Goal: Transaction & Acquisition: Purchase product/service

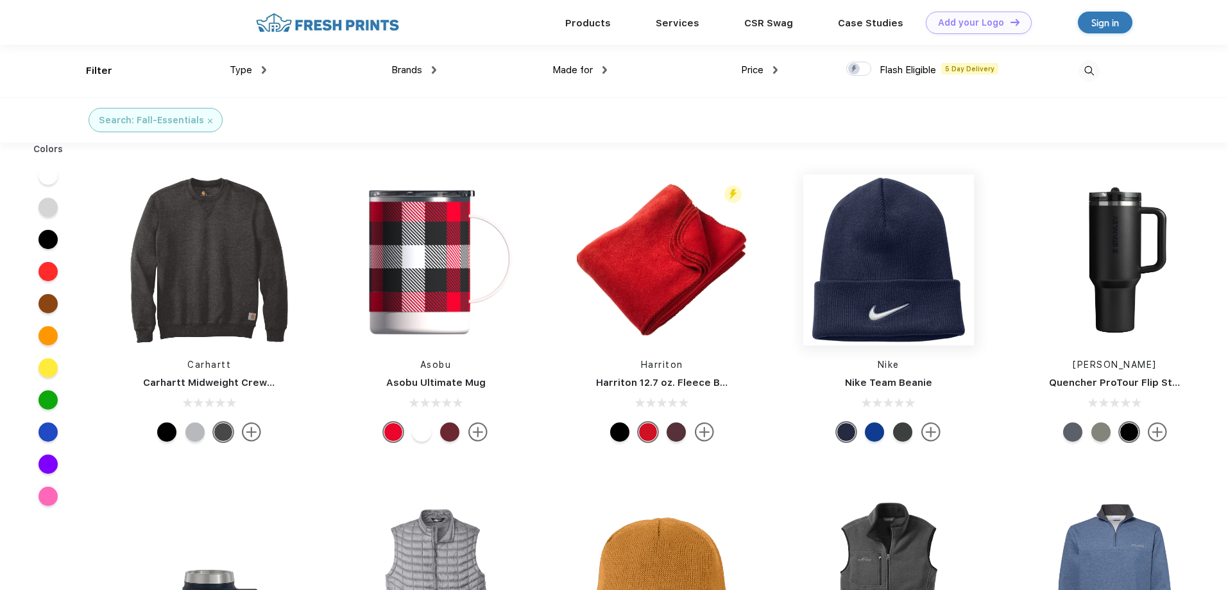
click at [903, 329] on img at bounding box center [888, 260] width 171 height 171
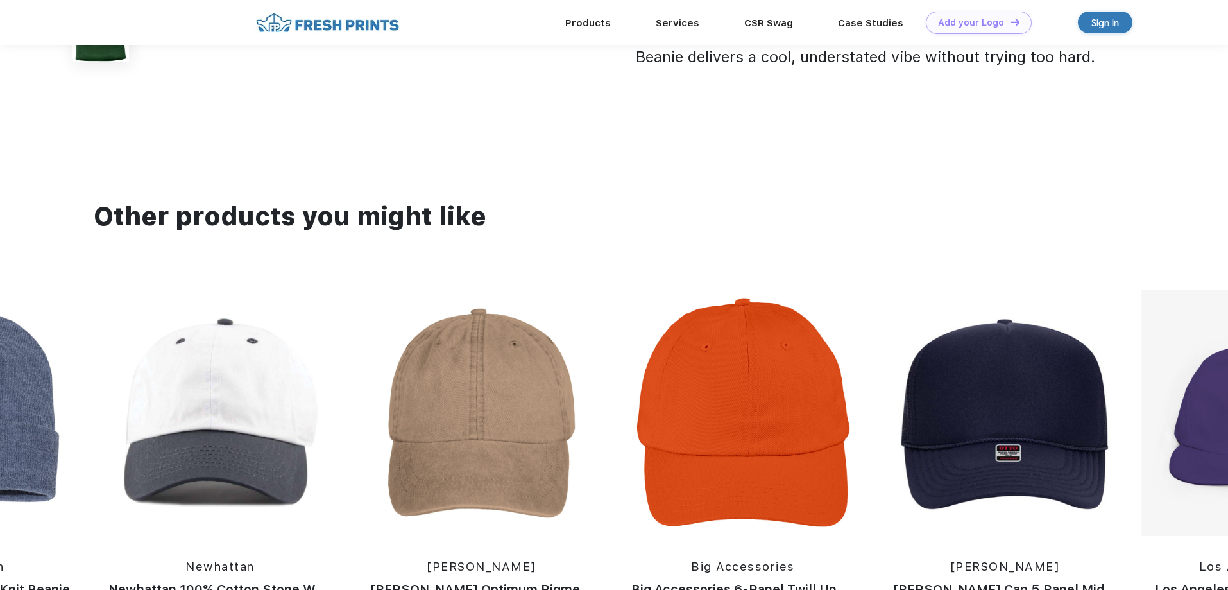
scroll to position [597, 0]
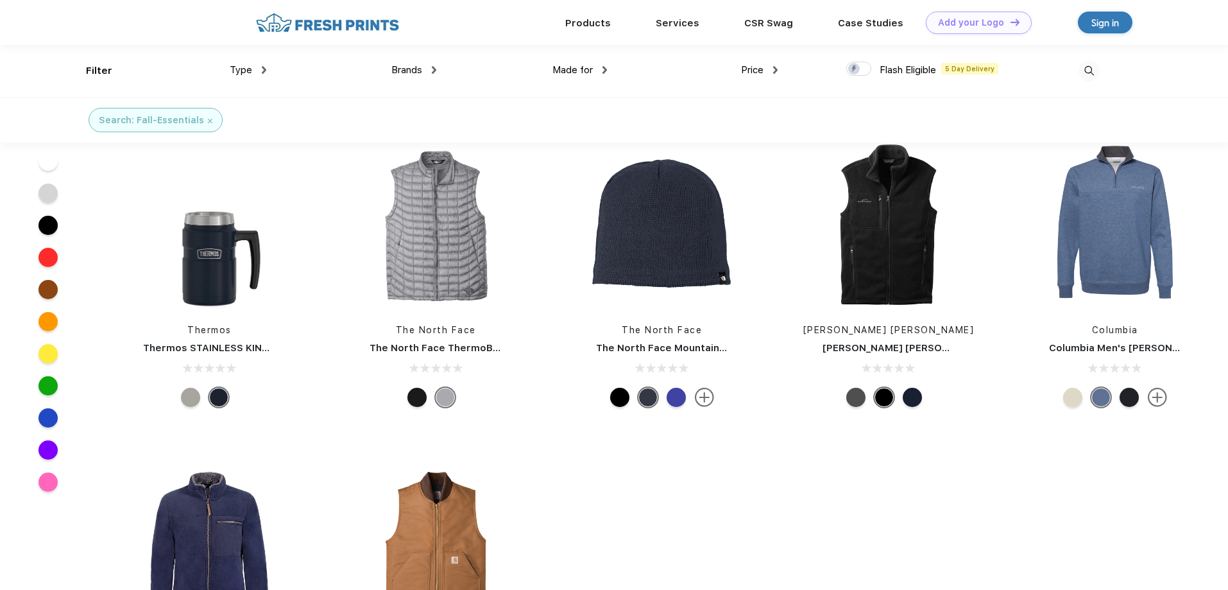
scroll to position [193, 0]
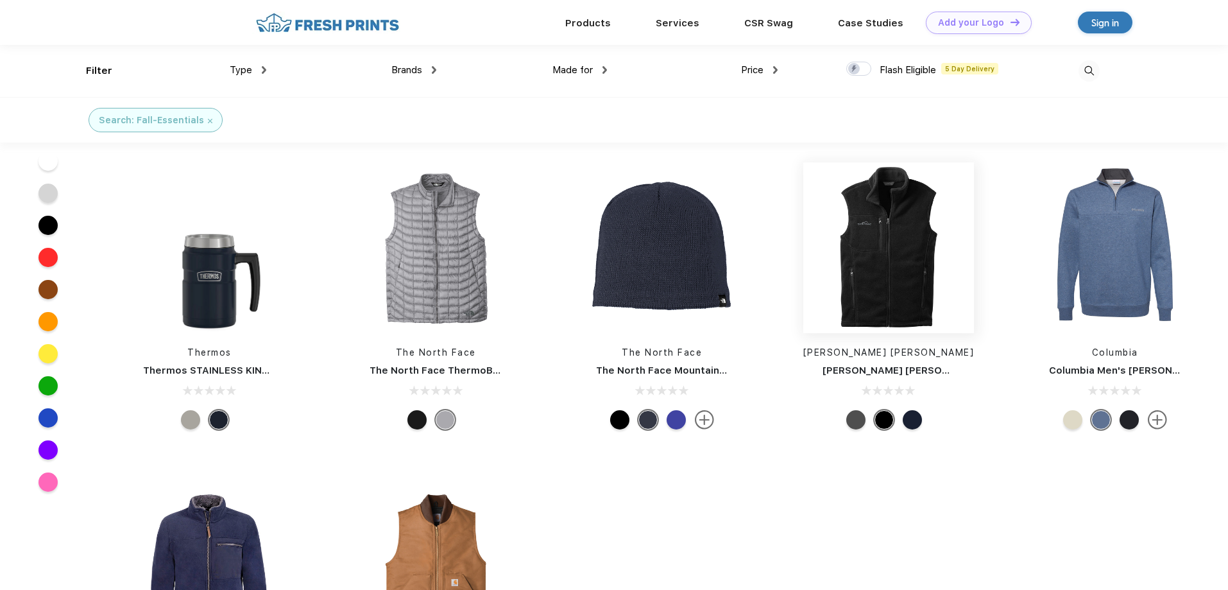
click at [922, 298] on img at bounding box center [888, 247] width 171 height 171
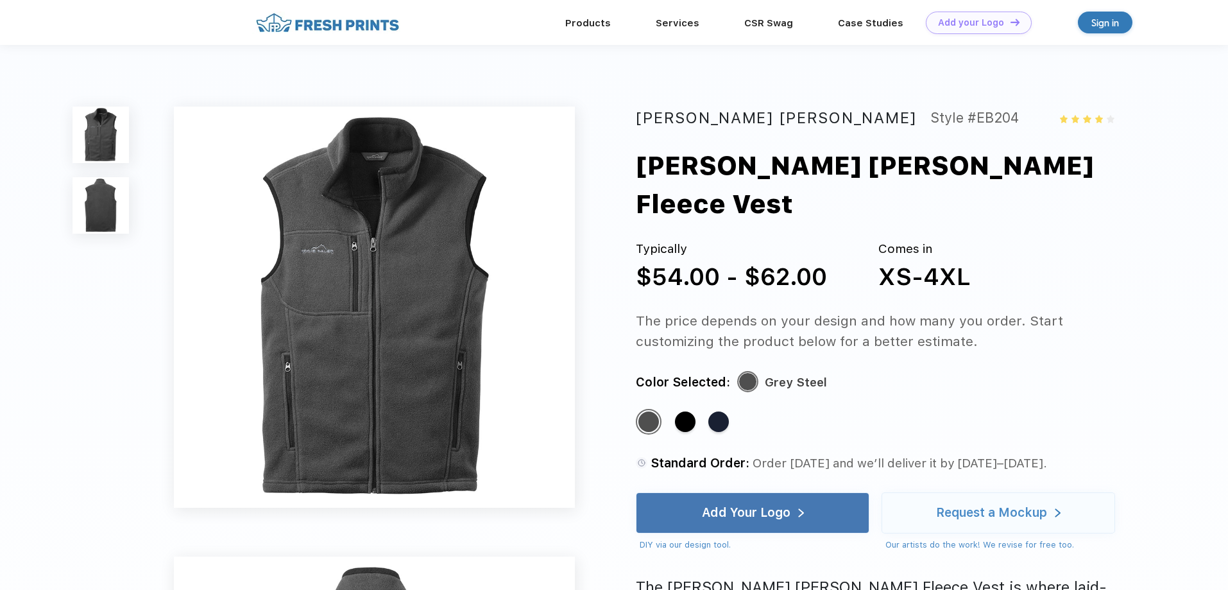
scroll to position [193, 0]
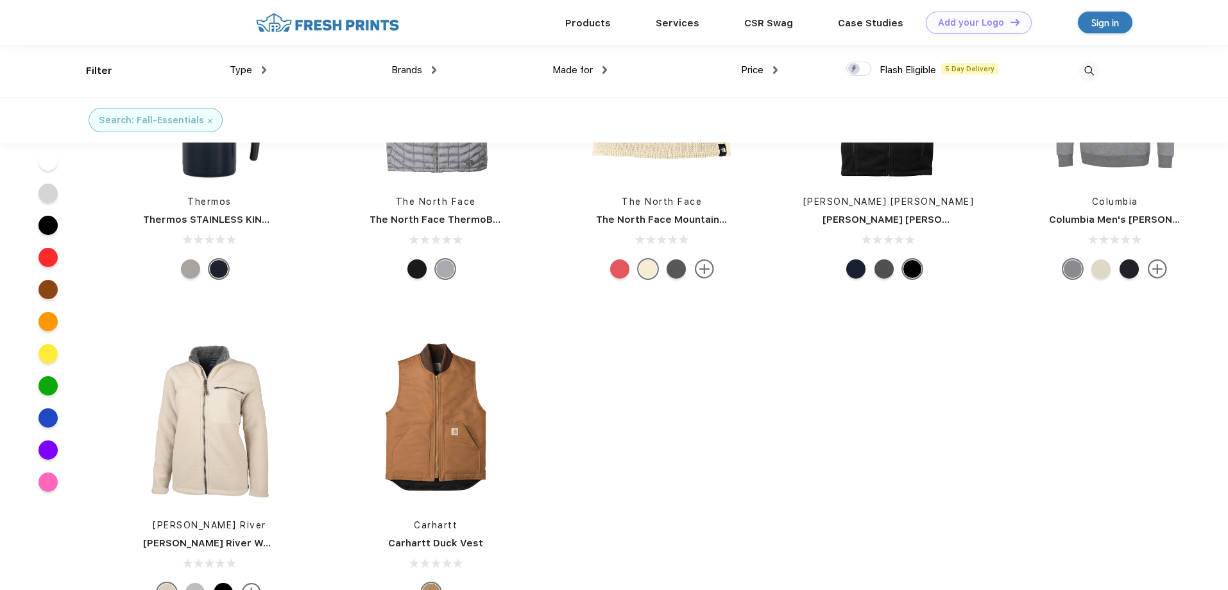
scroll to position [321, 0]
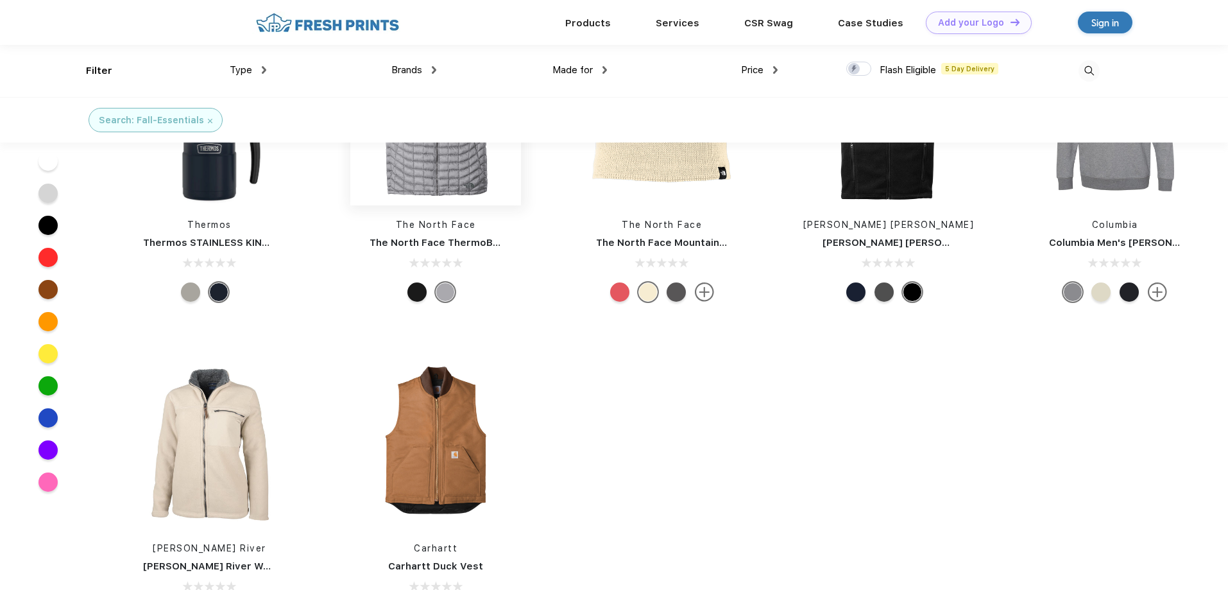
click at [454, 172] on img at bounding box center [435, 120] width 171 height 171
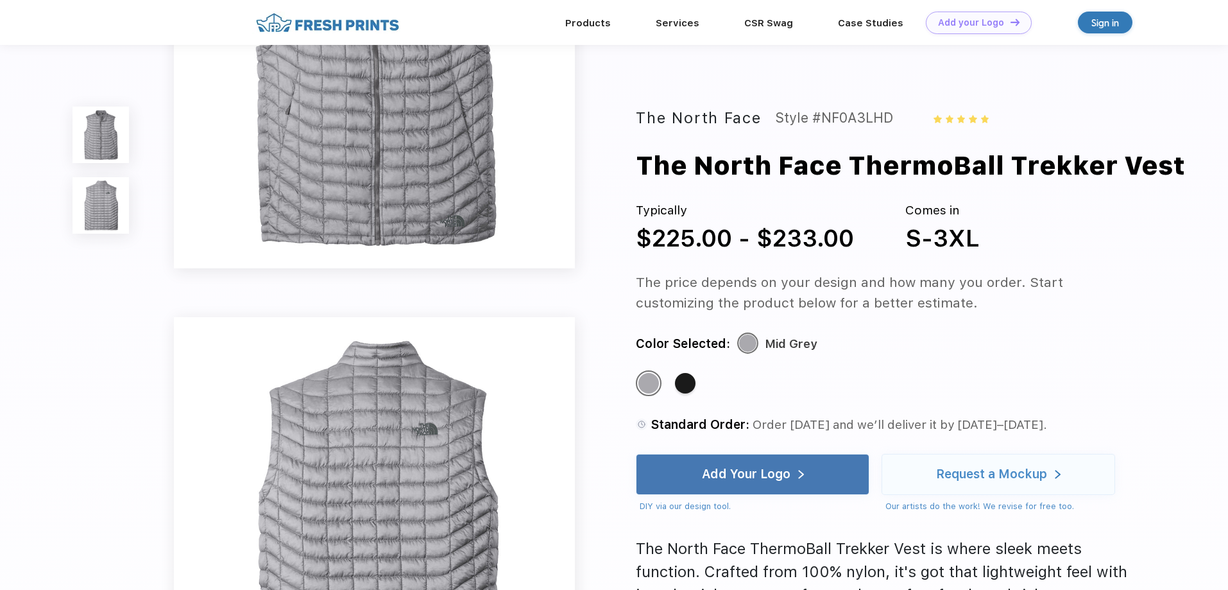
scroll to position [321, 0]
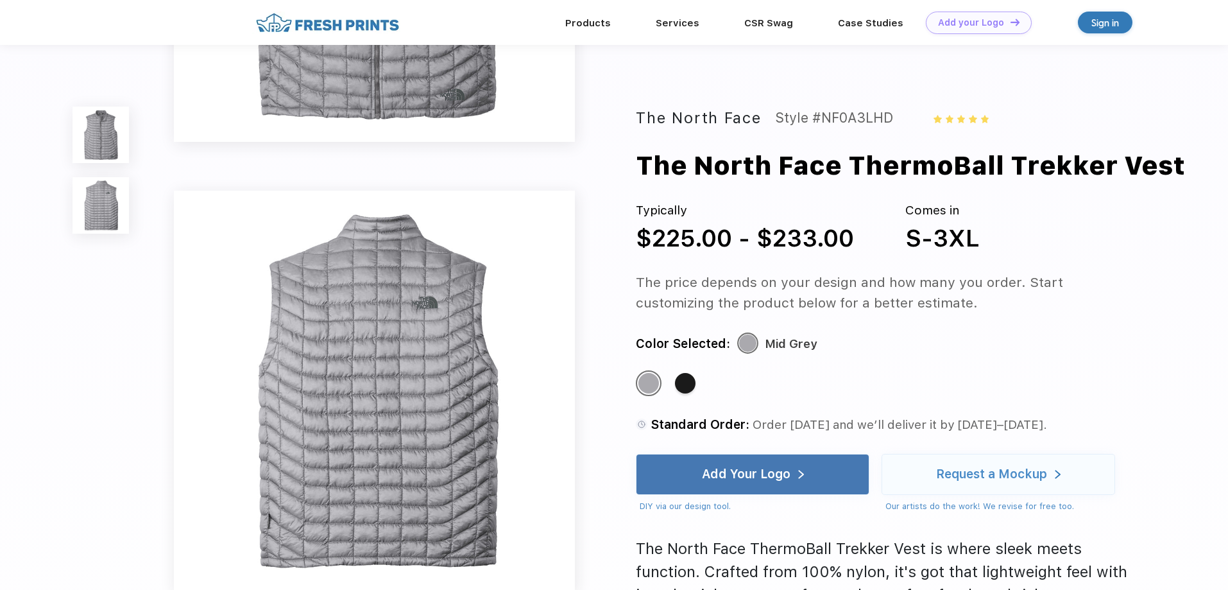
click at [1147, 459] on div "The North Face Style #NF0A3LHD The North Face ThermoBall Trekker Vest Typically…" at bounding box center [614, 299] width 1228 height 1240
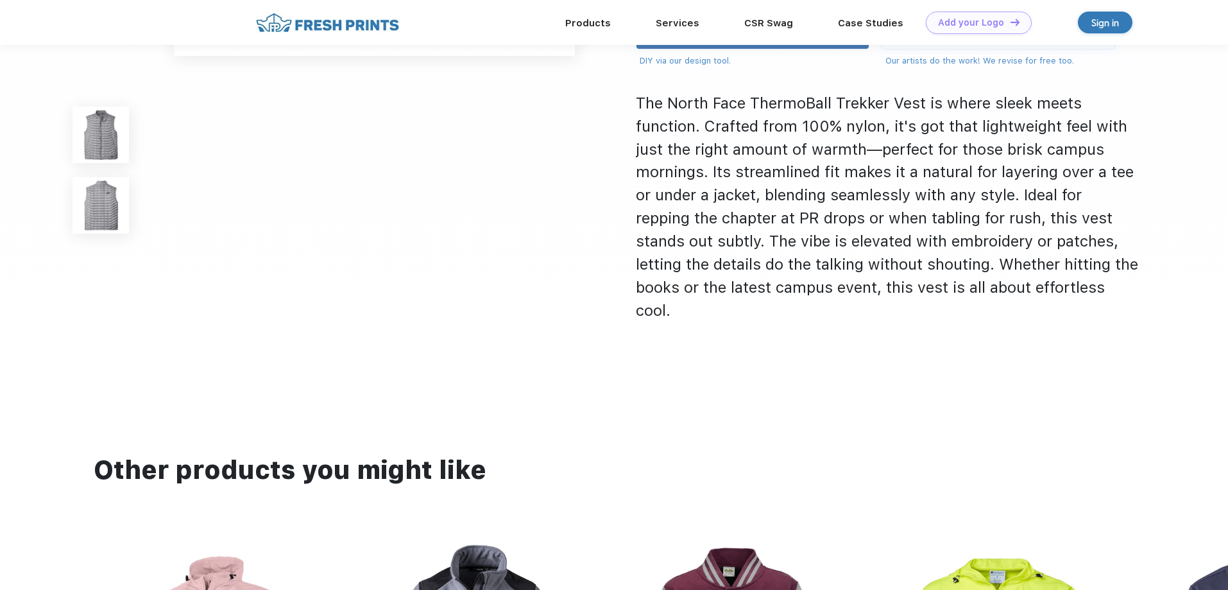
scroll to position [789, 0]
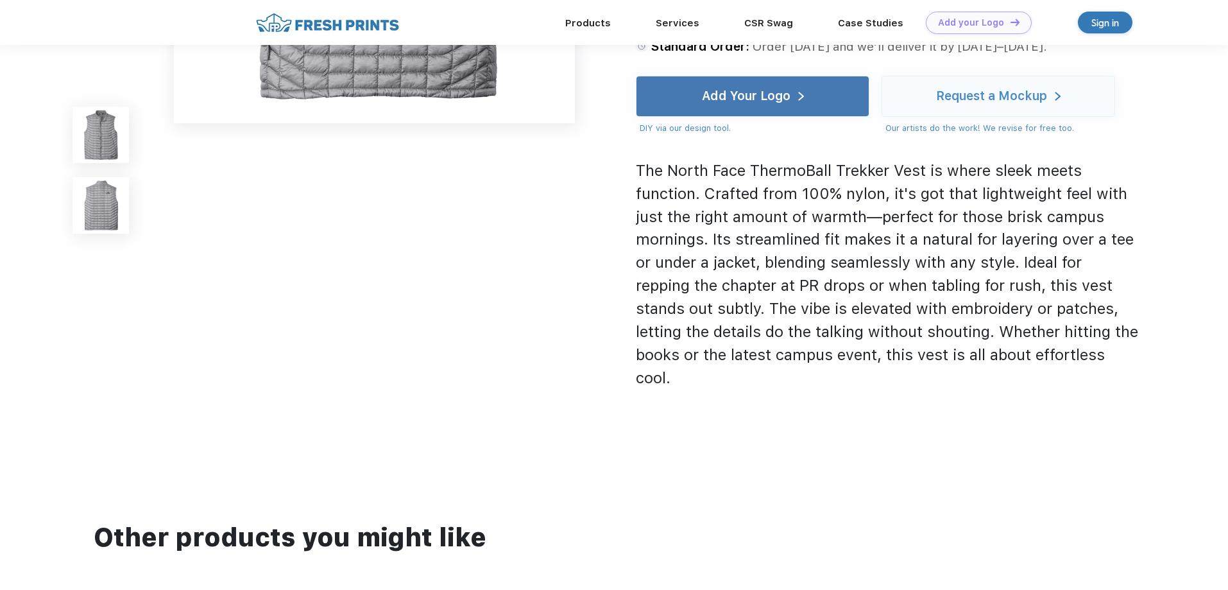
drag, startPoint x: 1138, startPoint y: 489, endPoint x: 745, endPoint y: 504, distance: 393.7
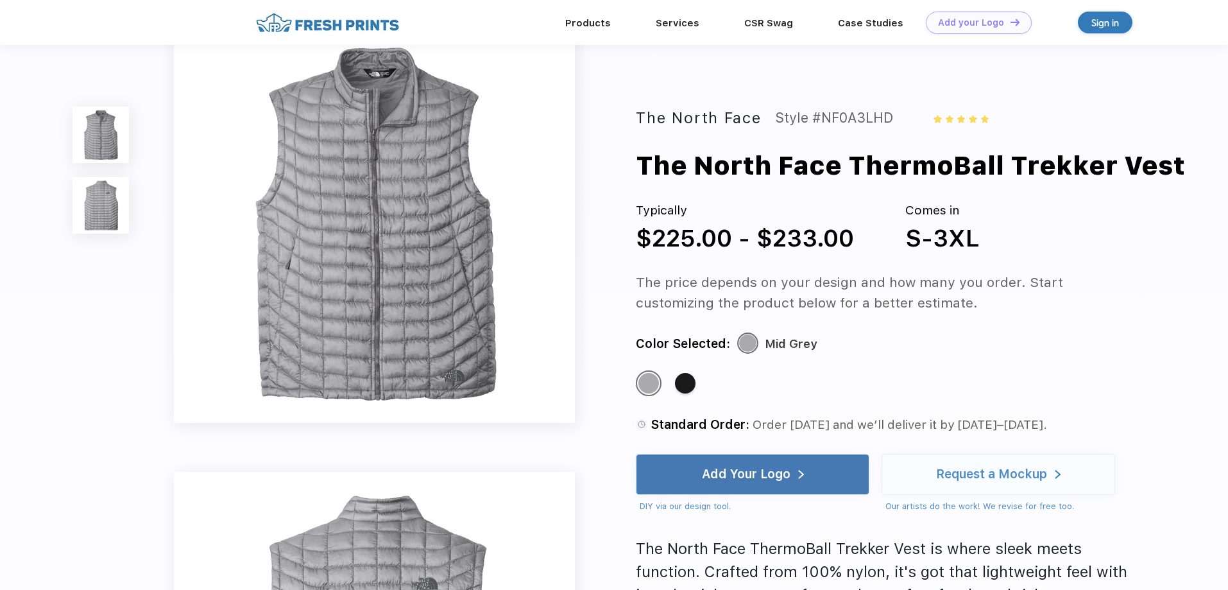
scroll to position [0, 0]
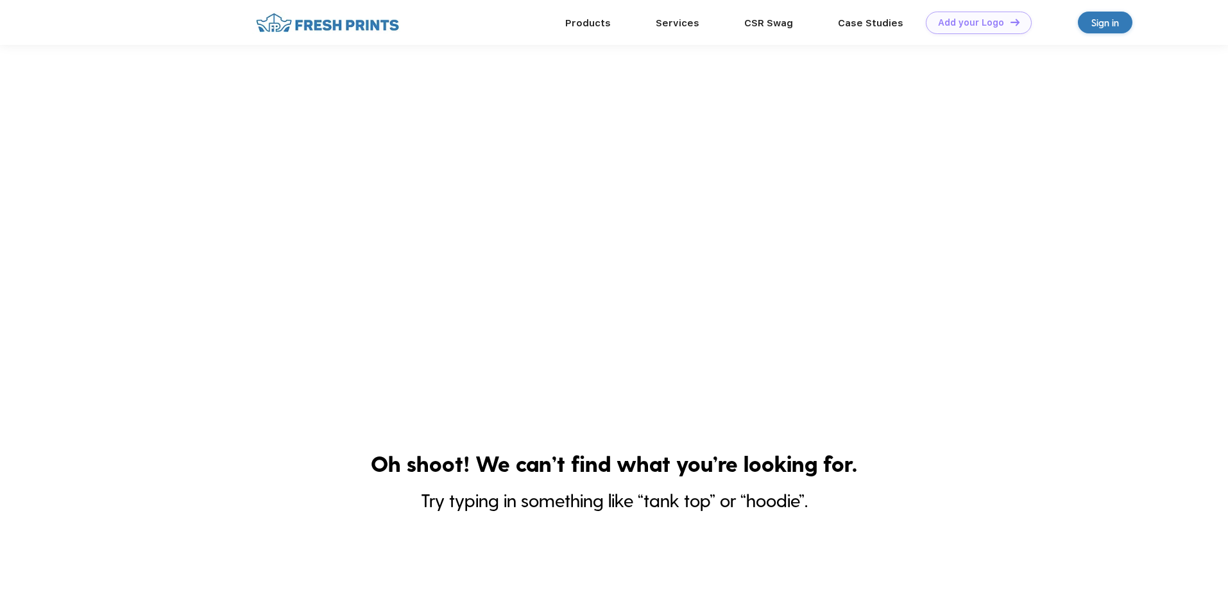
scroll to position [321, 0]
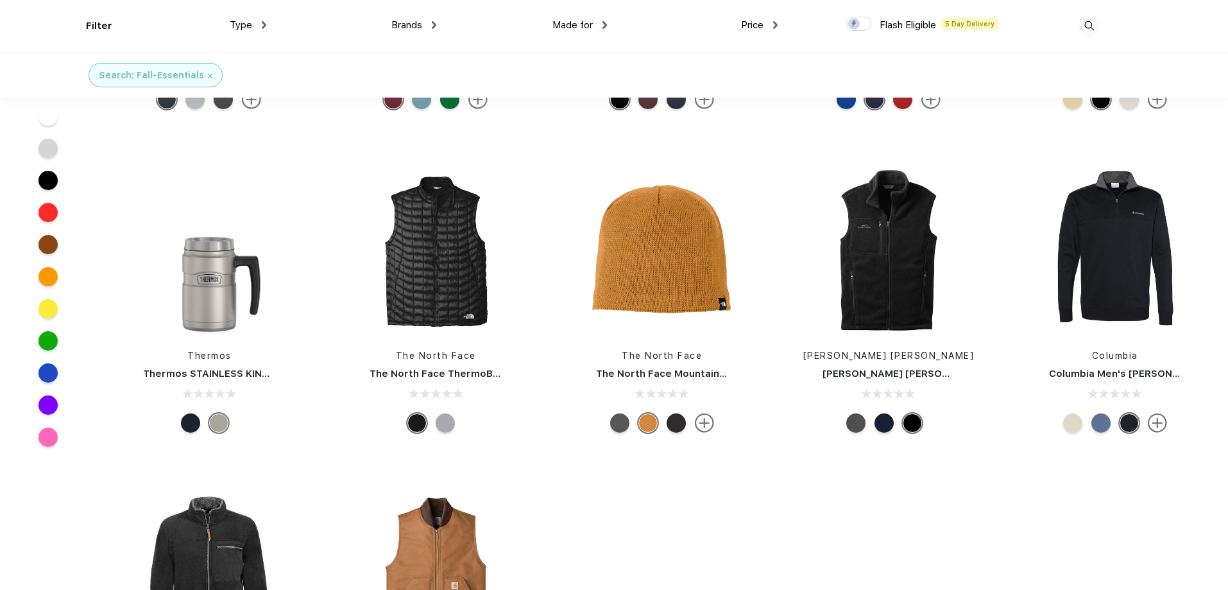
scroll to position [257, 0]
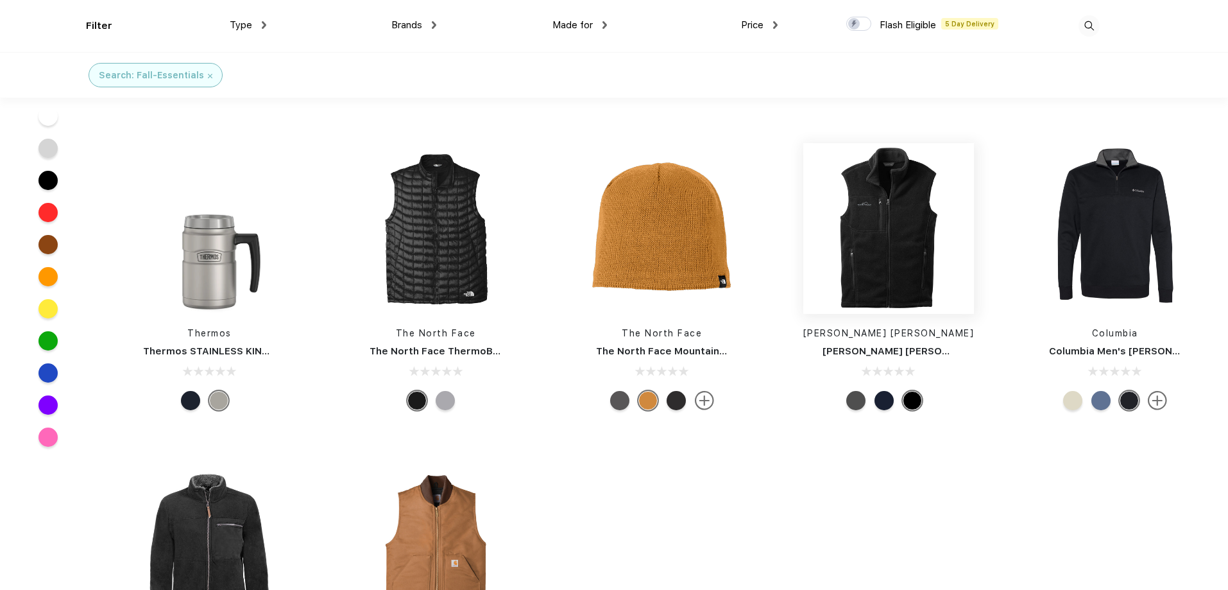
click at [887, 258] on img at bounding box center [888, 228] width 171 height 171
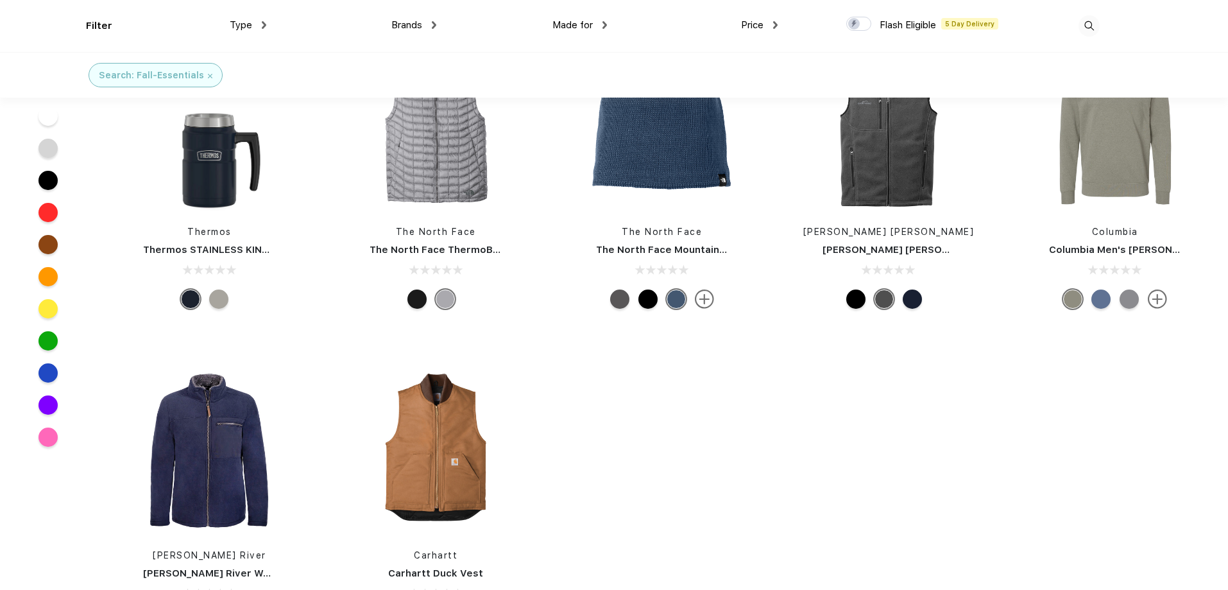
scroll to position [578, 0]
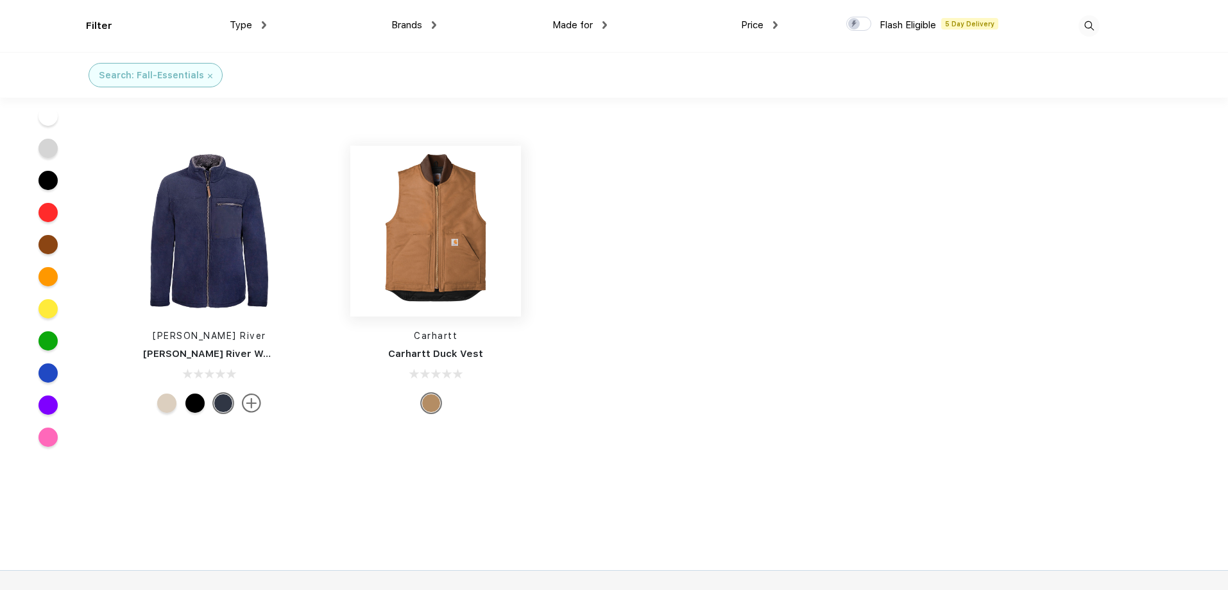
click at [443, 252] on img at bounding box center [435, 231] width 171 height 171
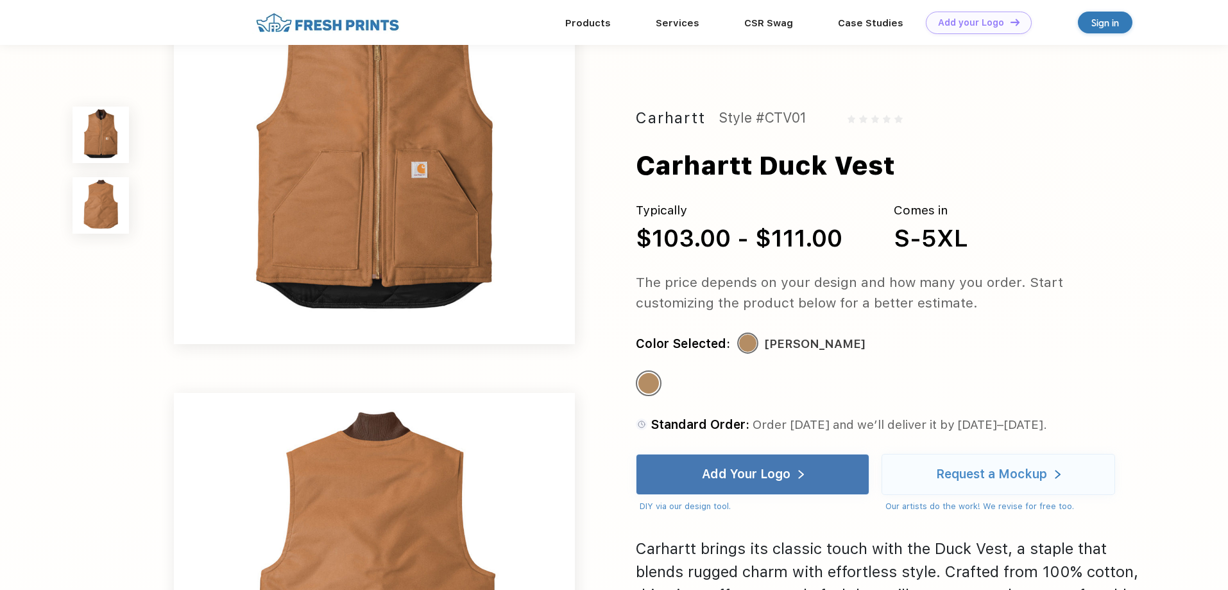
scroll to position [193, 0]
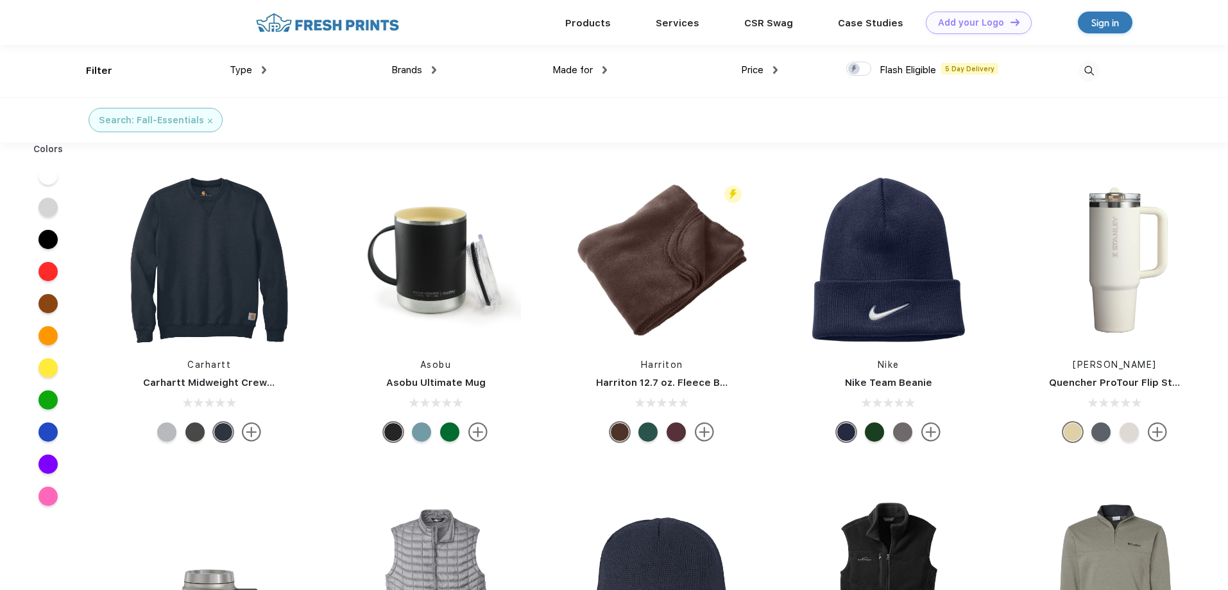
click at [49, 273] on div at bounding box center [48, 271] width 19 height 19
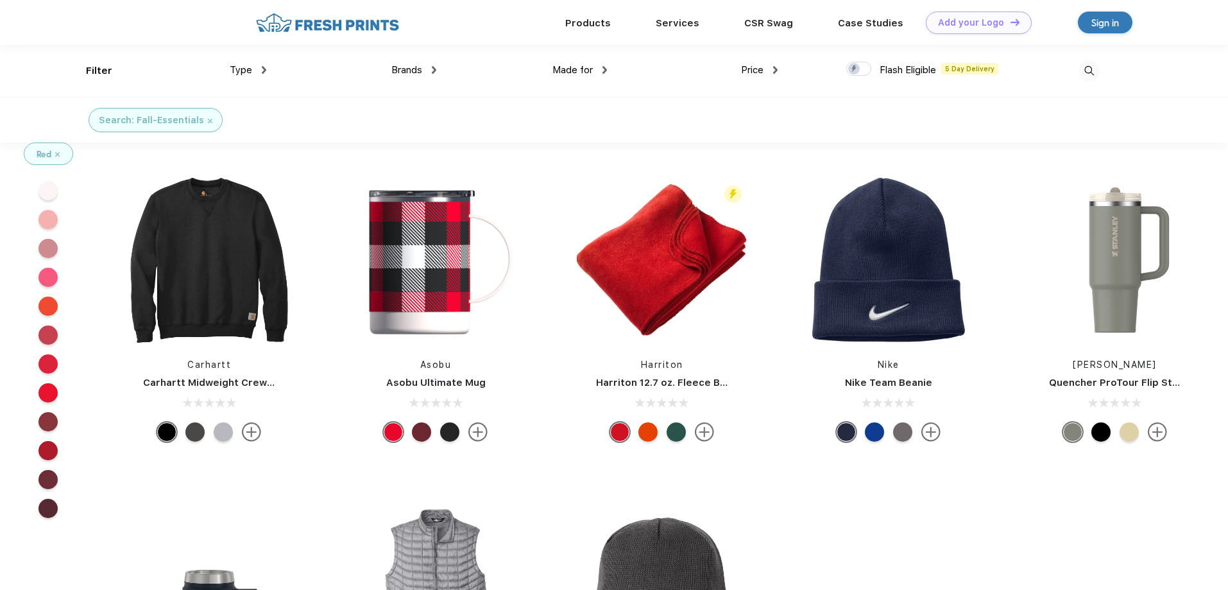
click at [45, 402] on div at bounding box center [48, 392] width 19 height 19
